Goal: Connect with others: Connect with other users

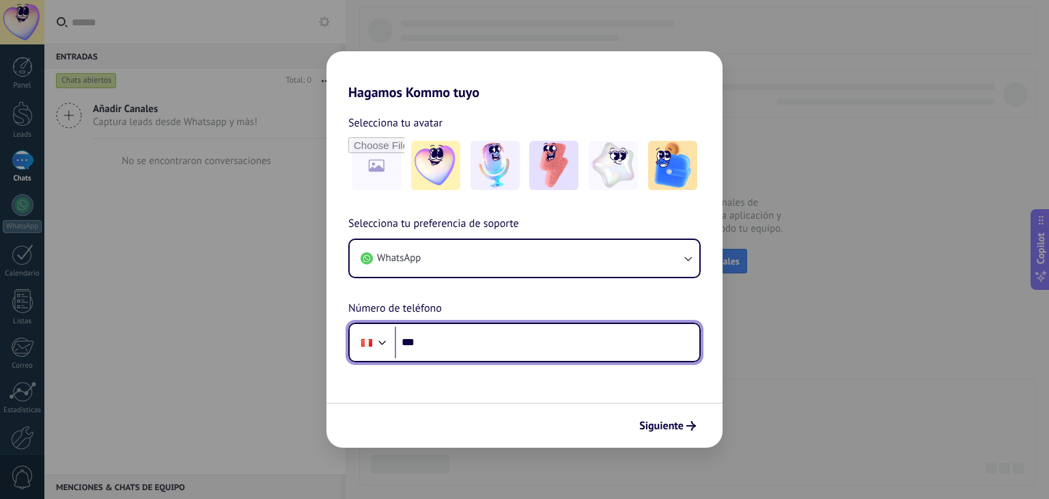
click at [500, 350] on input "***" at bounding box center [547, 341] width 305 height 31
paste input "**********"
type input "**********"
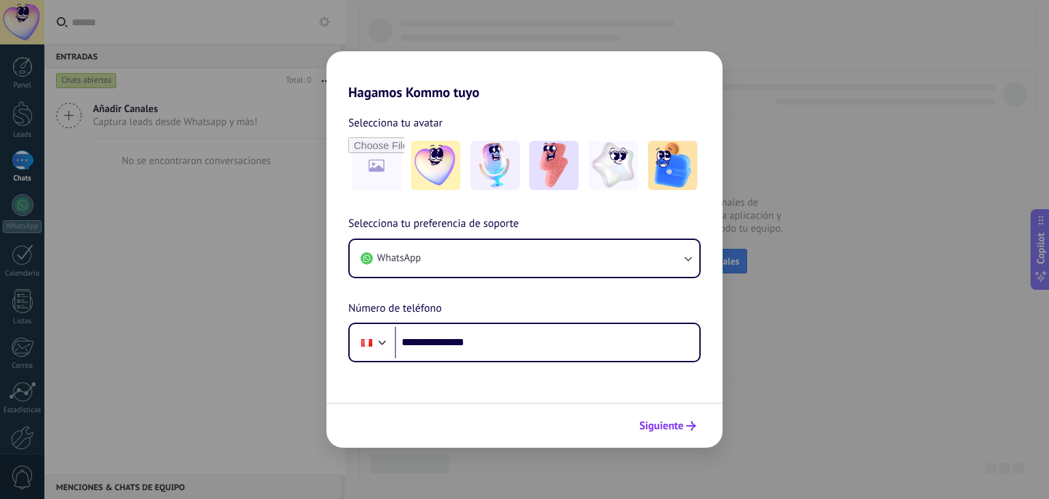
click at [672, 429] on span "Siguiente" at bounding box center [661, 426] width 44 height 10
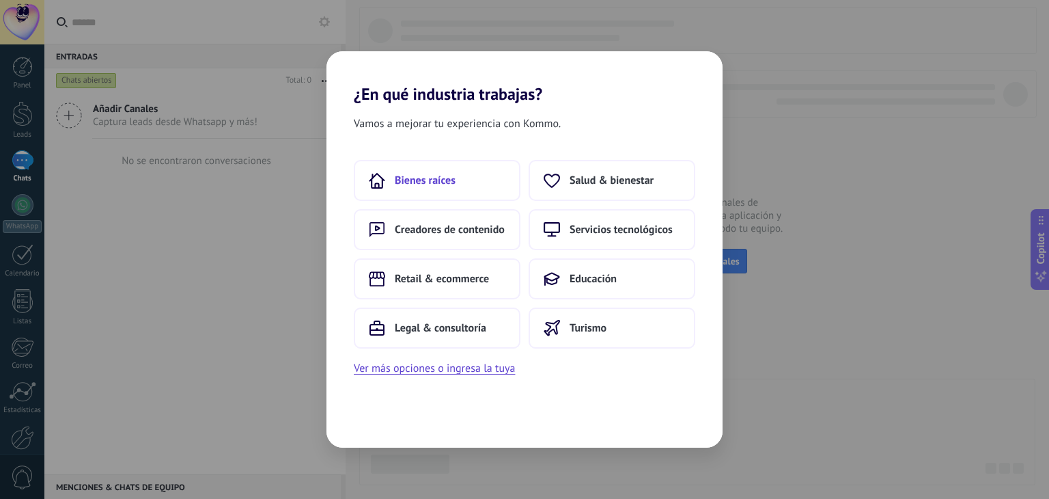
click at [458, 171] on button "Bienes raíces" at bounding box center [437, 180] width 167 height 41
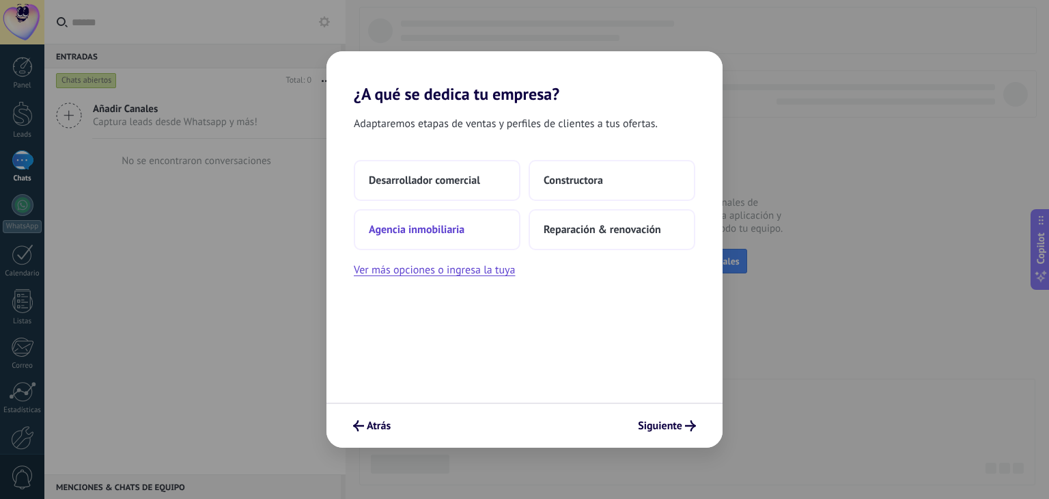
click at [438, 230] on span "Agencia inmobiliaria" at bounding box center [417, 230] width 96 height 14
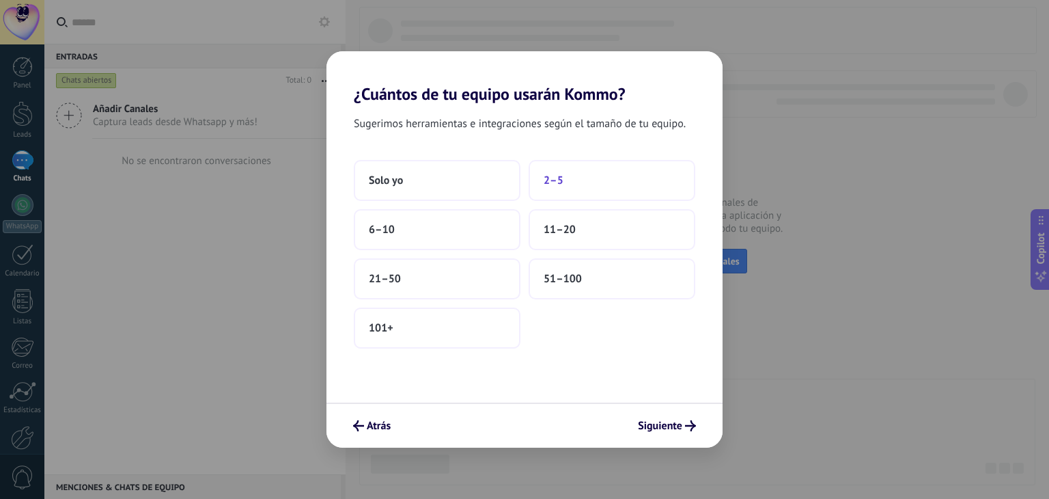
click at [594, 192] on button "2–5" at bounding box center [612, 180] width 167 height 41
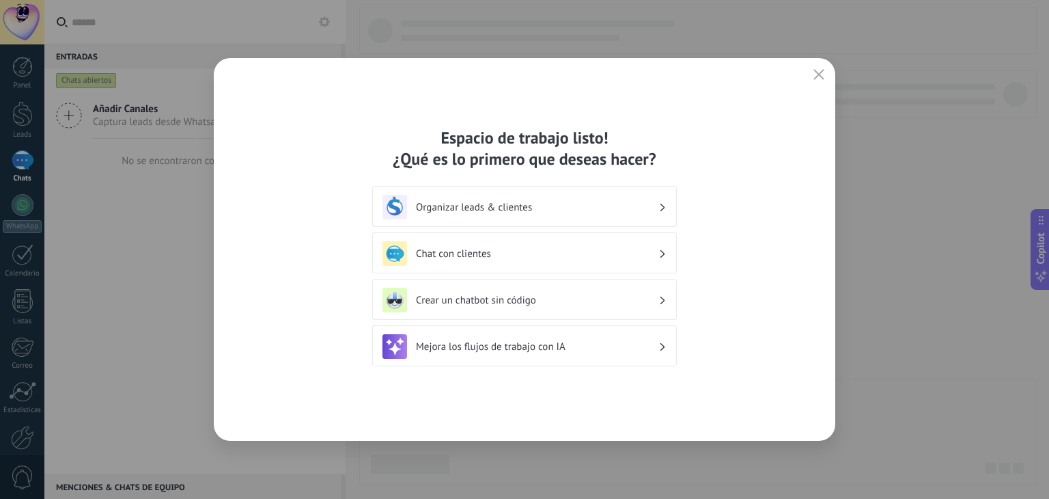
click at [489, 254] on h3 "Chat con clientes" at bounding box center [537, 253] width 242 height 13
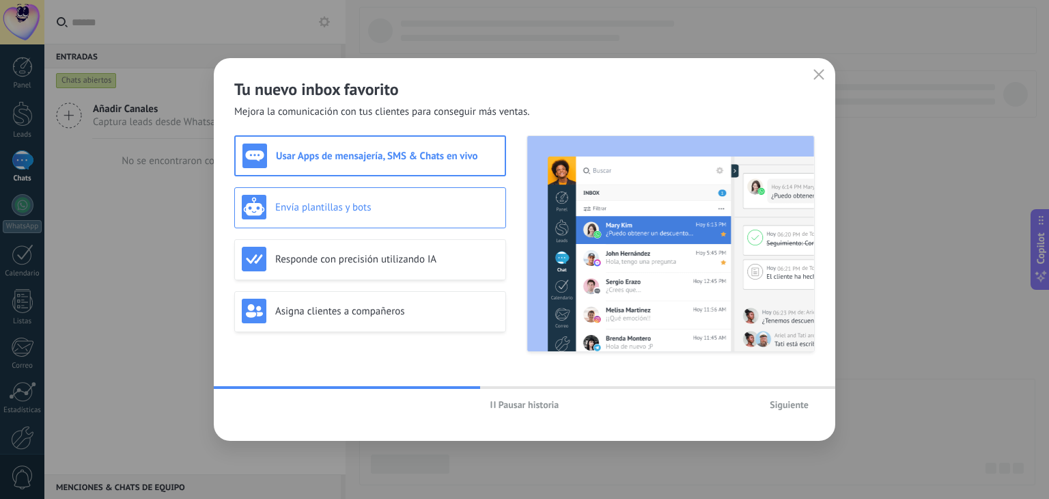
click at [443, 201] on h3 "Envía plantillas y bots" at bounding box center [386, 207] width 223 height 13
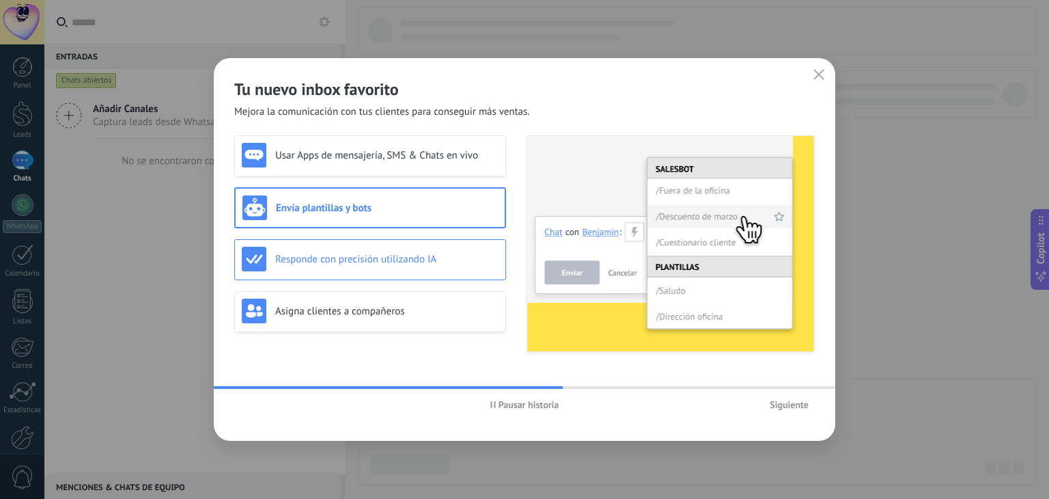
click at [434, 259] on h3 "Responde con precisión utilizando IA" at bounding box center [386, 259] width 223 height 13
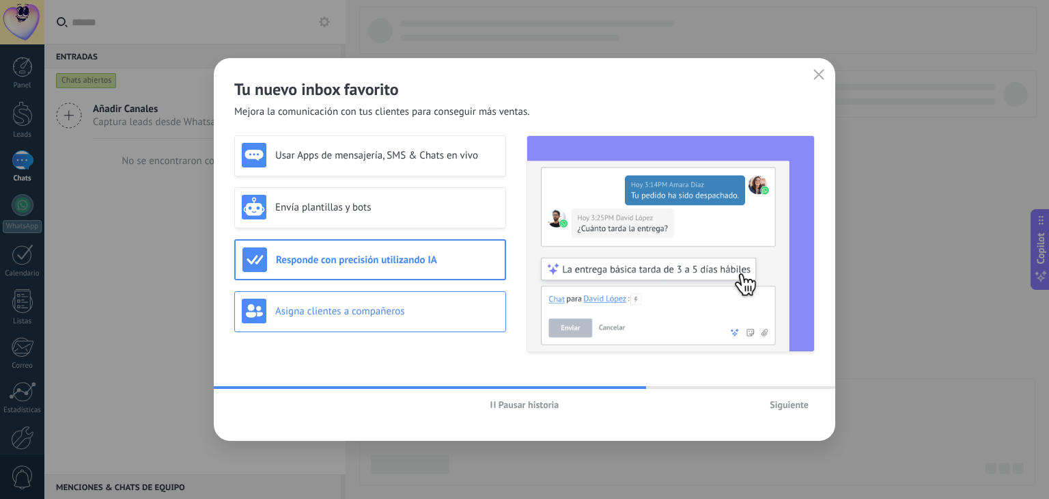
click at [474, 311] on h3 "Asigna clientes a compañeros" at bounding box center [386, 311] width 223 height 13
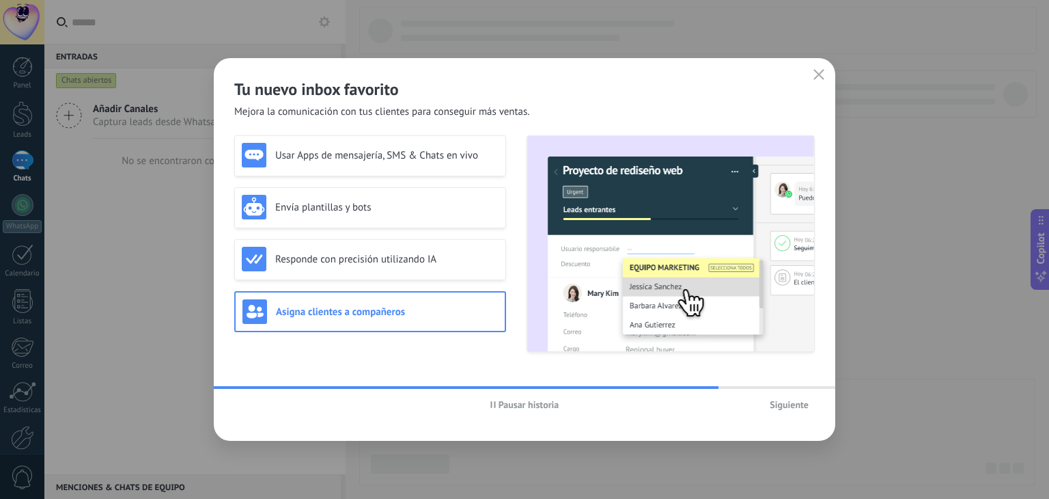
click at [803, 400] on span "Siguiente" at bounding box center [789, 405] width 39 height 10
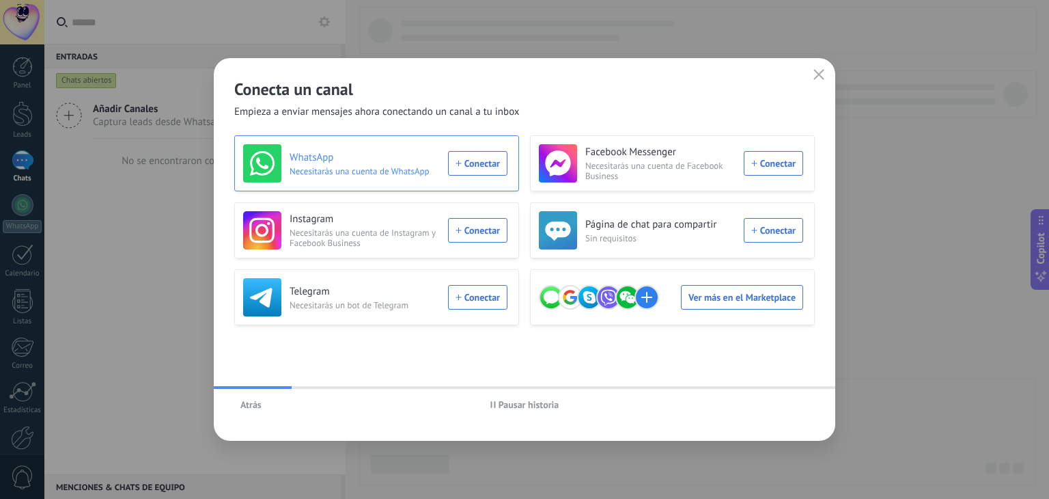
click at [468, 167] on div "WhatsApp Necesitarás una cuenta de WhatsApp Conectar" at bounding box center [375, 163] width 264 height 38
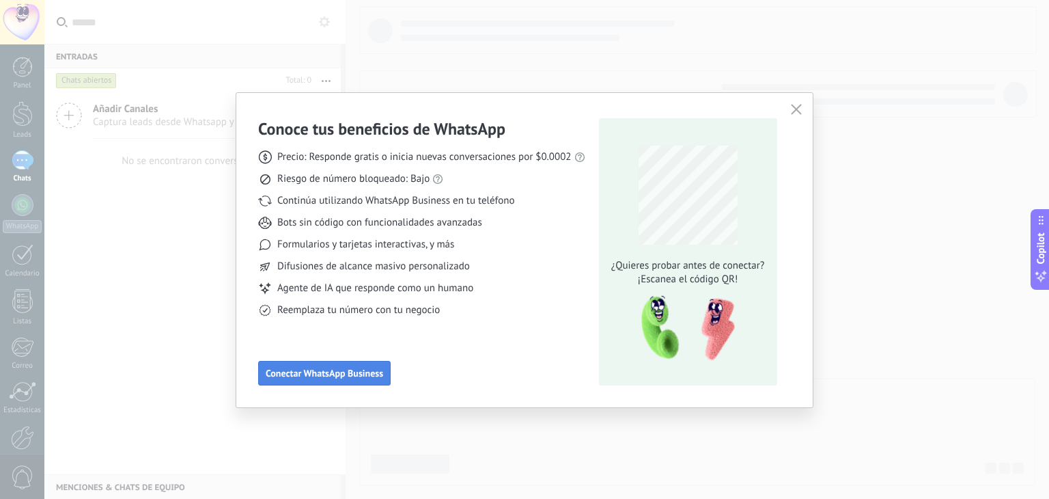
click at [346, 378] on button "Conectar WhatsApp Business" at bounding box center [324, 373] width 132 height 25
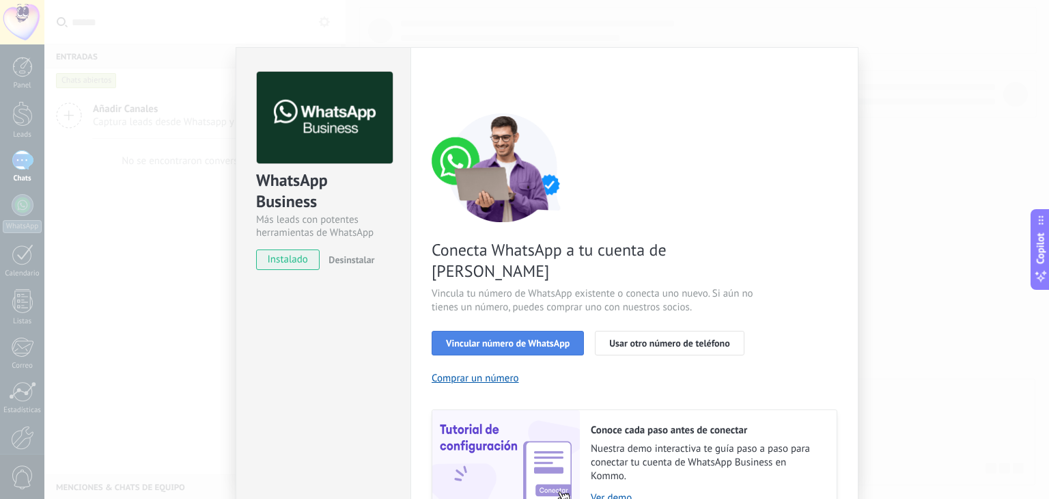
click at [503, 338] on span "Vincular número de WhatsApp" at bounding box center [508, 343] width 124 height 10
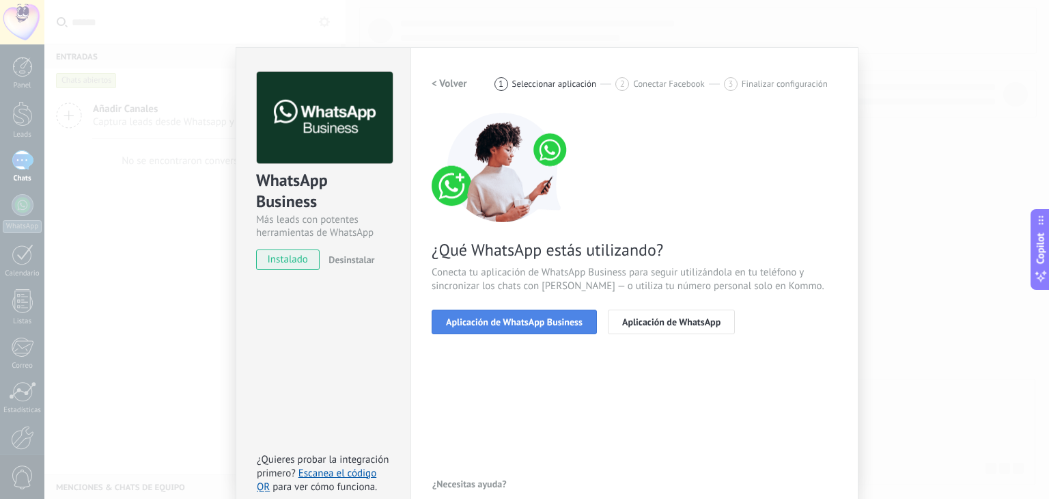
click at [536, 328] on button "Aplicación de WhatsApp Business" at bounding box center [514, 321] width 165 height 25
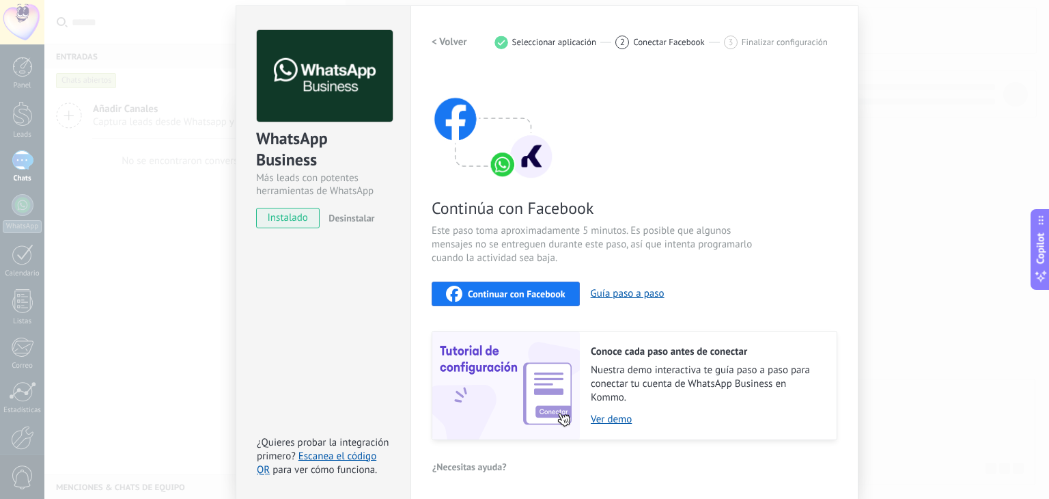
scroll to position [43, 0]
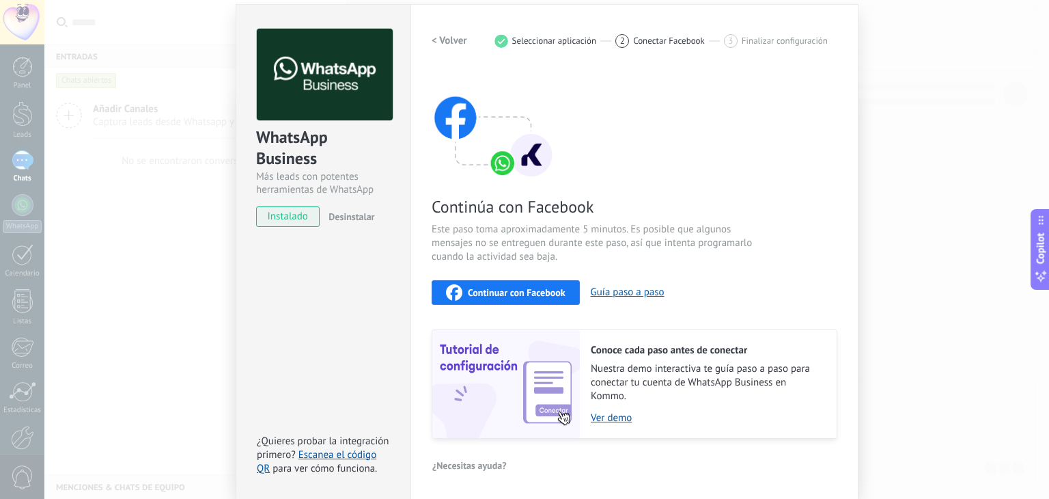
click at [518, 296] on span "Continuar con Facebook" at bounding box center [517, 293] width 98 height 10
